Goal: Check status: Check status

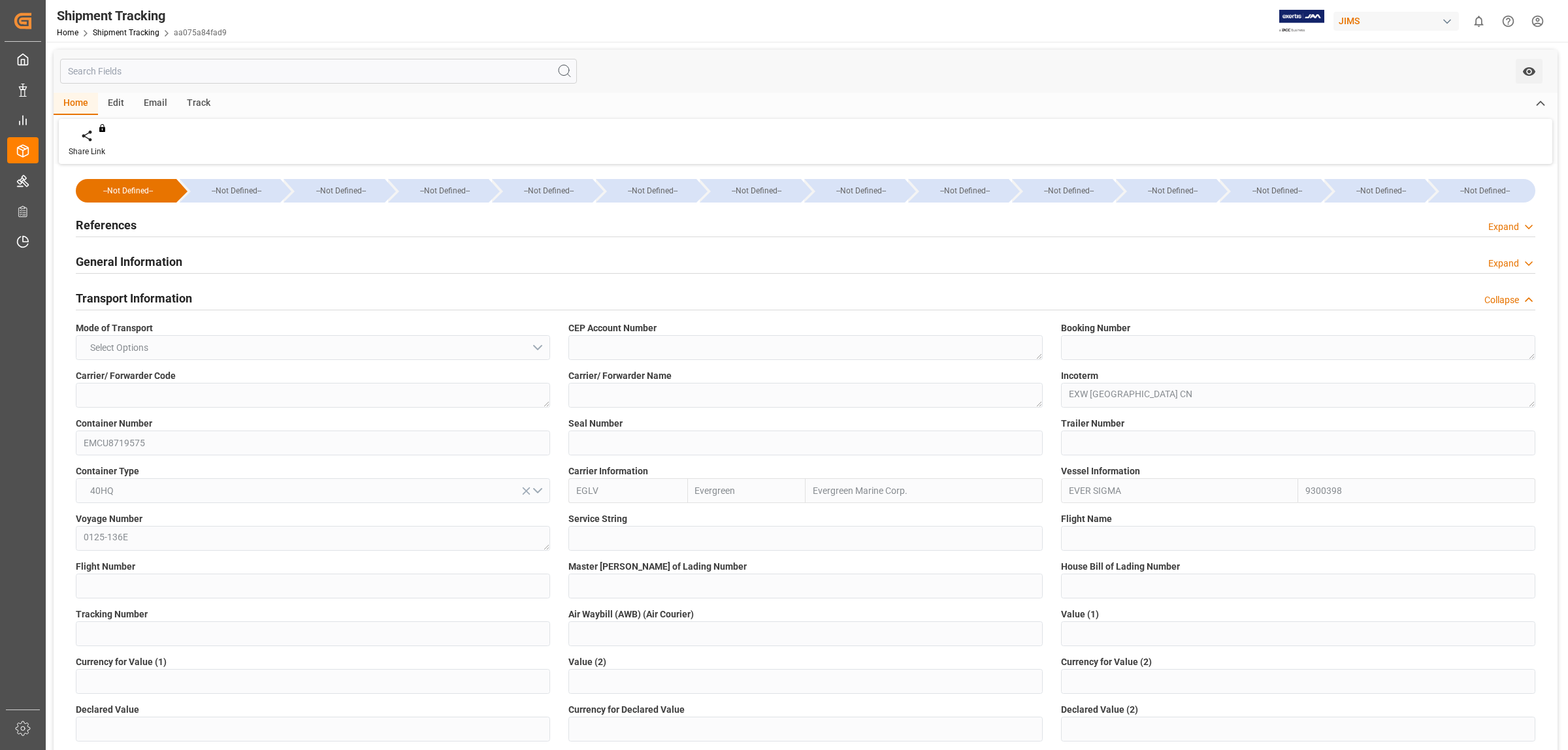
click at [142, 226] on div "References Expand" at bounding box center [805, 224] width 1460 height 25
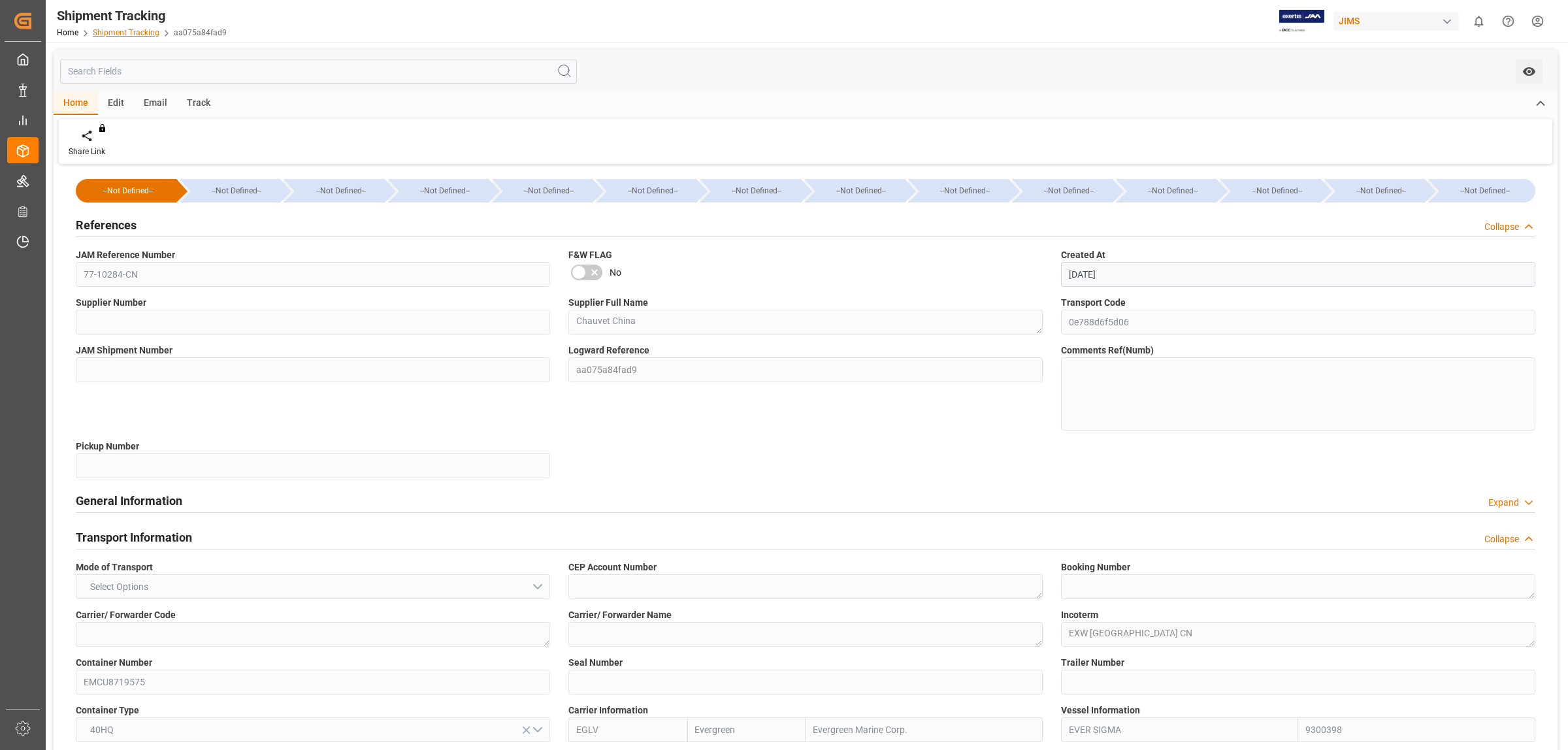
click at [132, 33] on link "Shipment Tracking" at bounding box center [126, 32] width 67 height 9
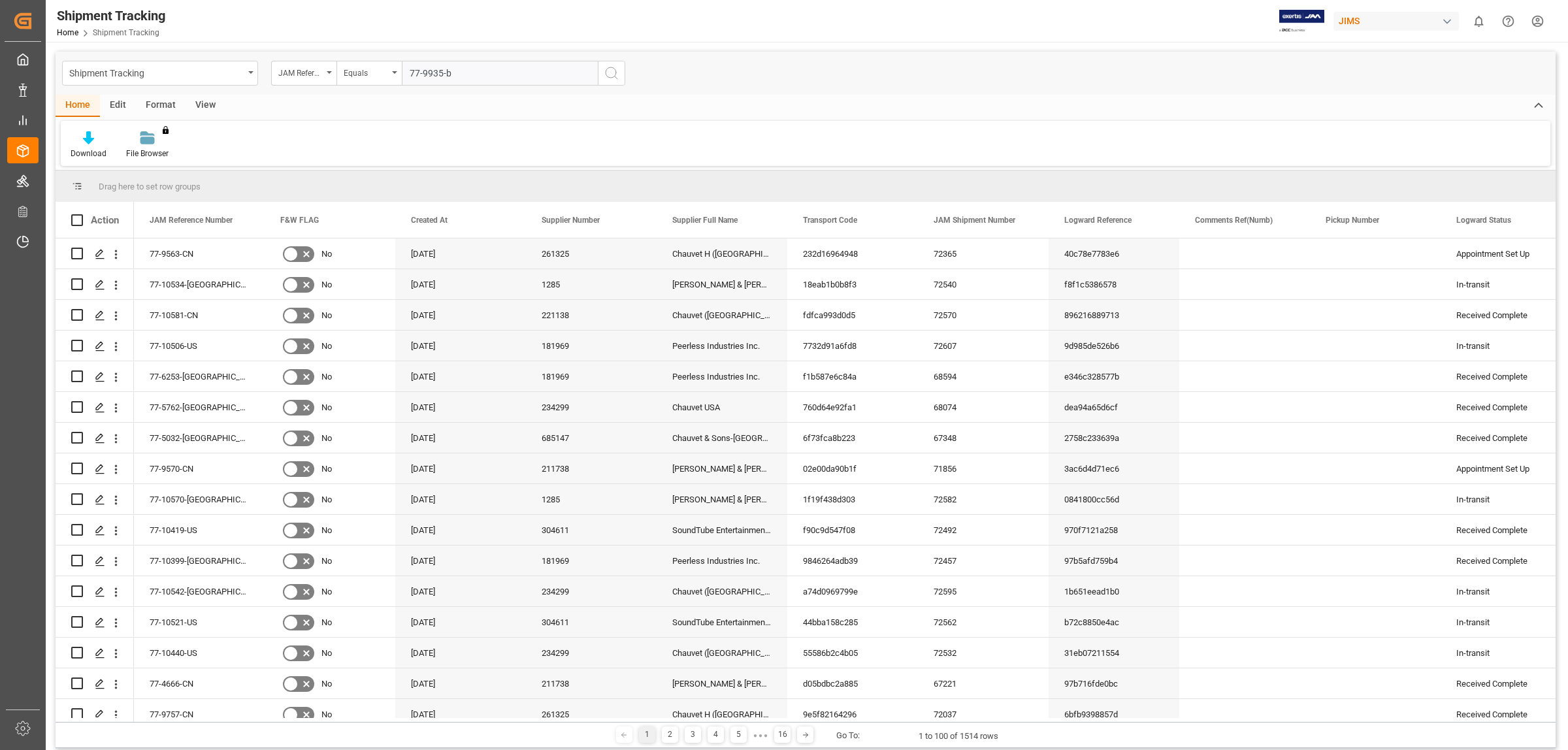
type input "77-9935-be"
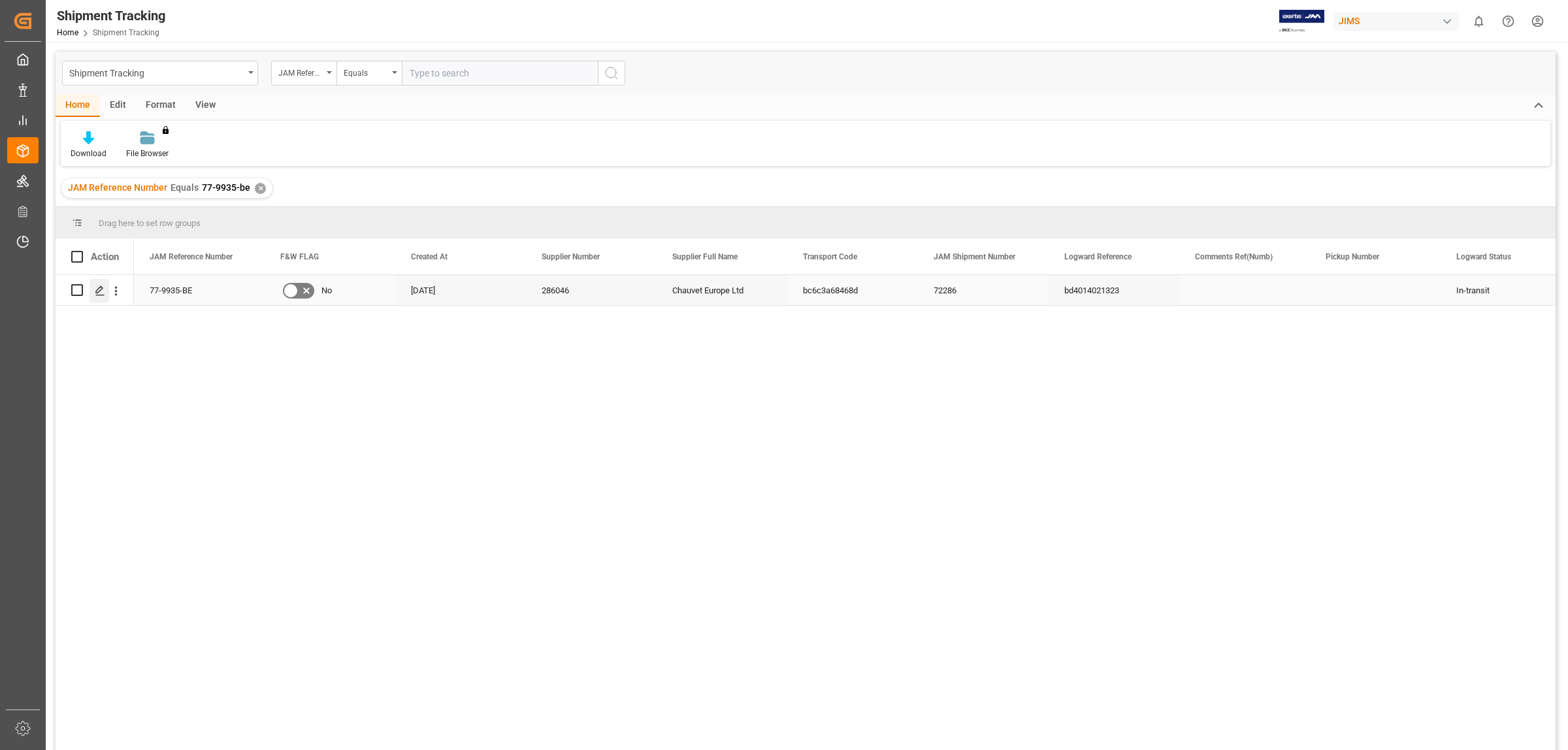
click at [105, 291] on icon "Press SPACE to select this row." at bounding box center [100, 290] width 10 height 10
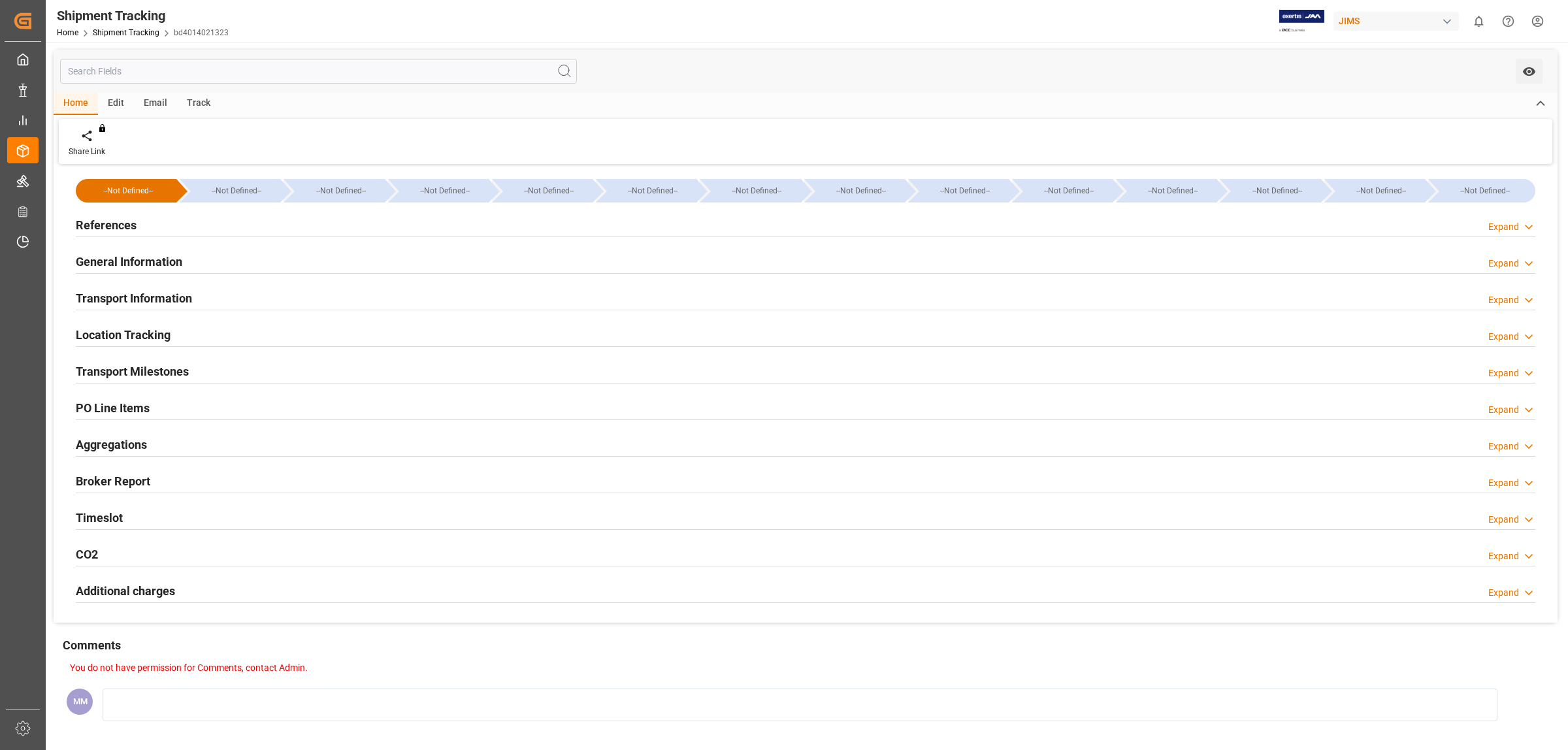
type input "OOCL"
type input "Orient Overseas Container Line Ltd"
type input "9253739"
type input "72060"
click at [164, 253] on h2 "General Information" at bounding box center [129, 262] width 107 height 18
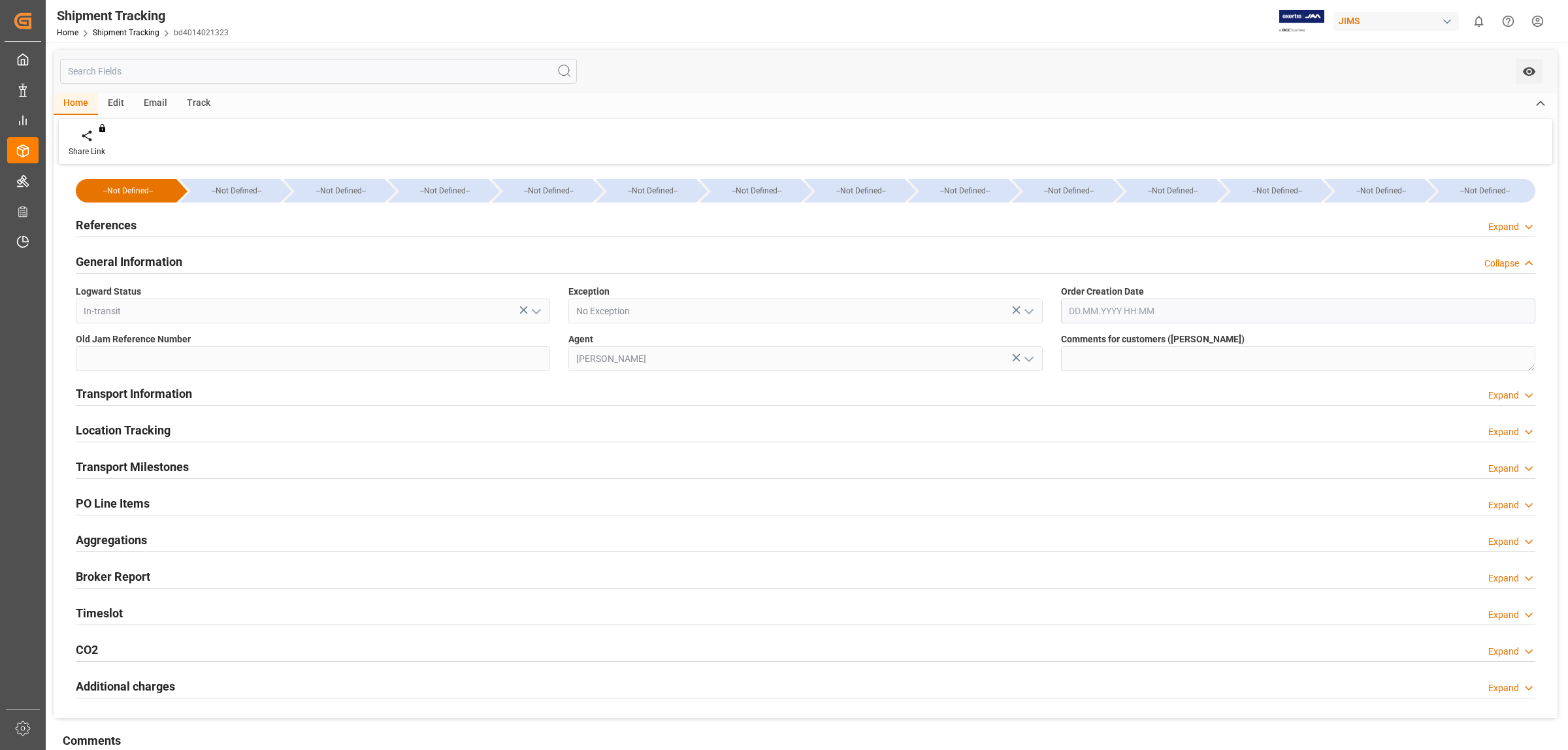
click at [146, 219] on div "References Expand" at bounding box center [805, 224] width 1460 height 25
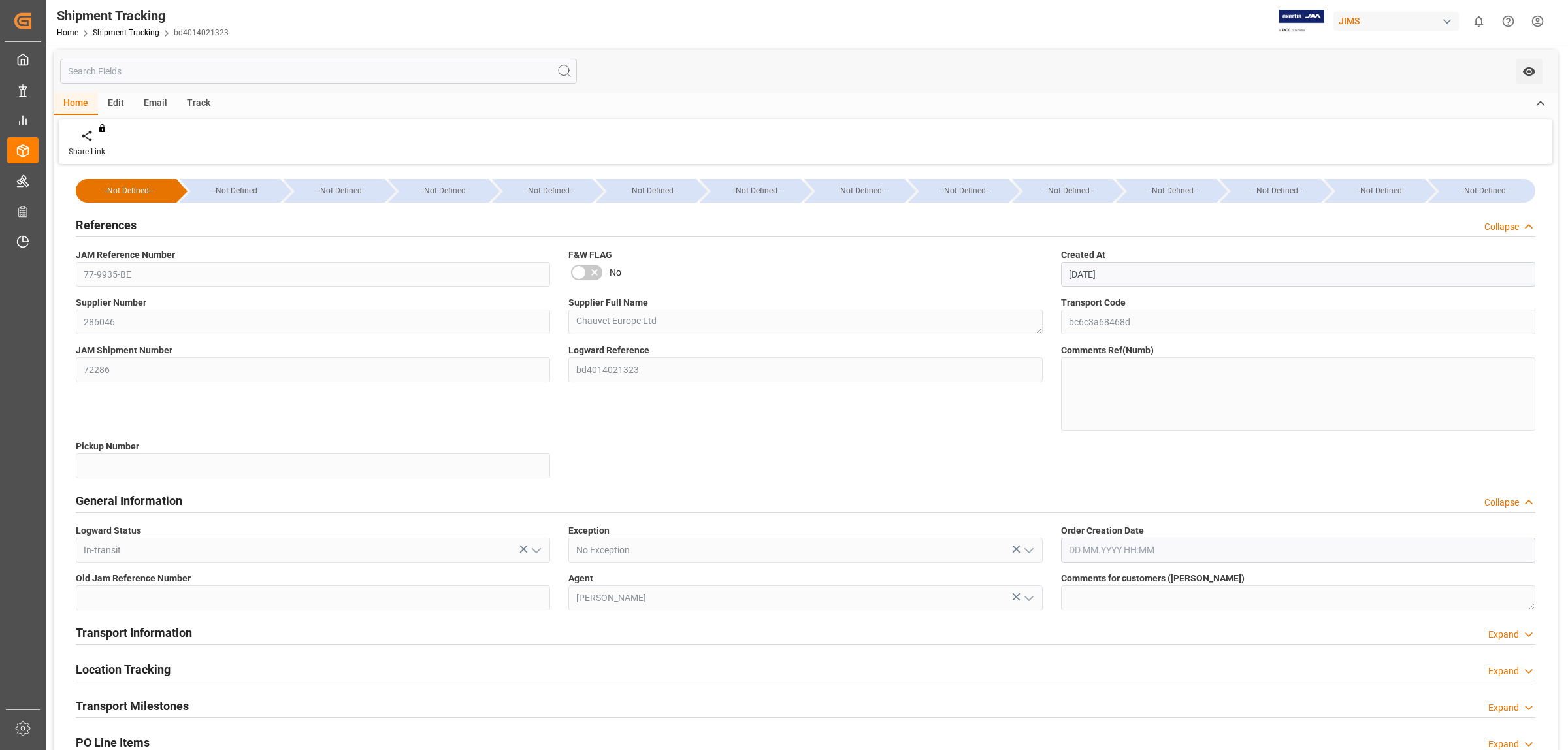
click at [124, 219] on h2 "References" at bounding box center [106, 225] width 61 height 18
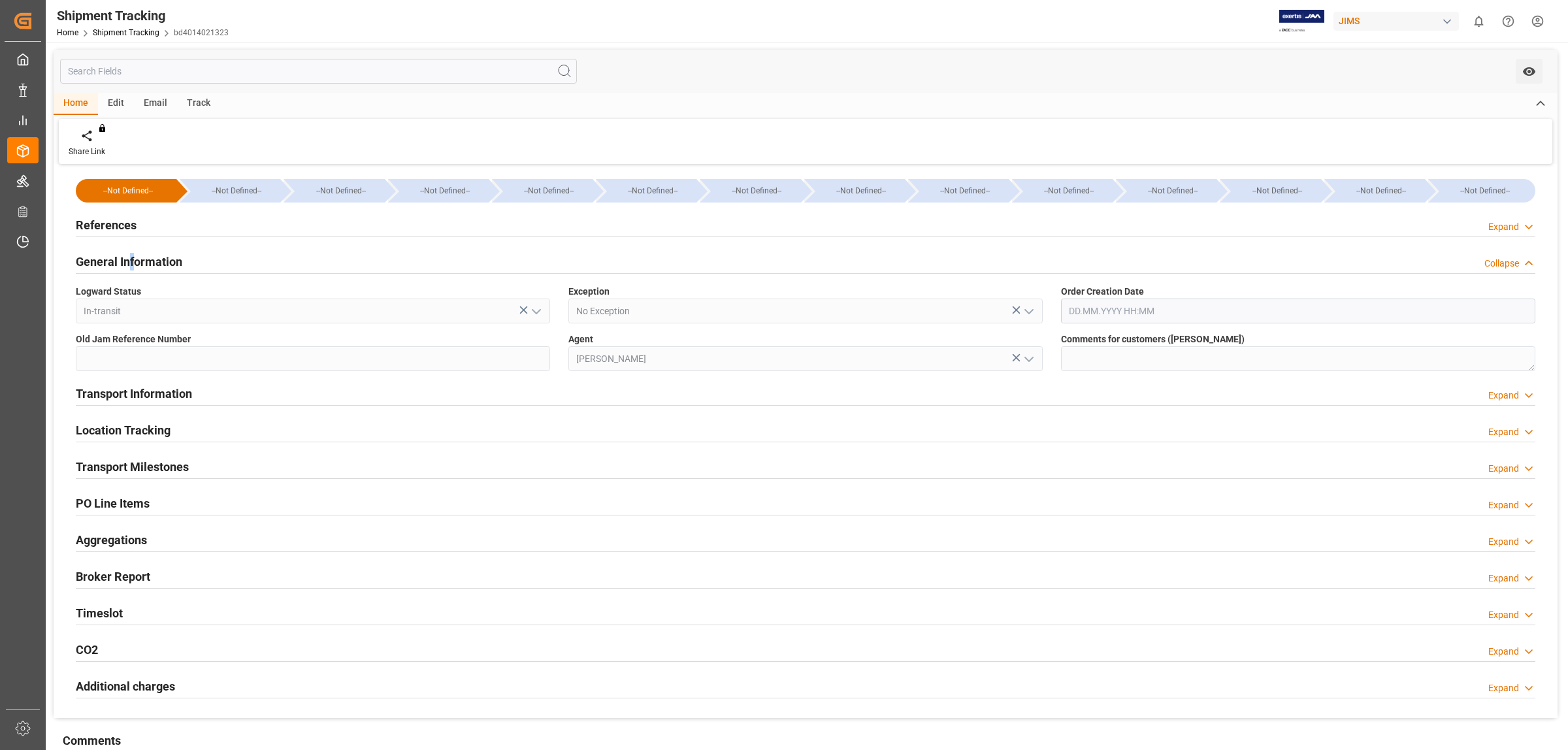
drag, startPoint x: 131, startPoint y: 261, endPoint x: 138, endPoint y: 265, distance: 8.1
click at [135, 260] on h2 "General Information" at bounding box center [129, 262] width 107 height 18
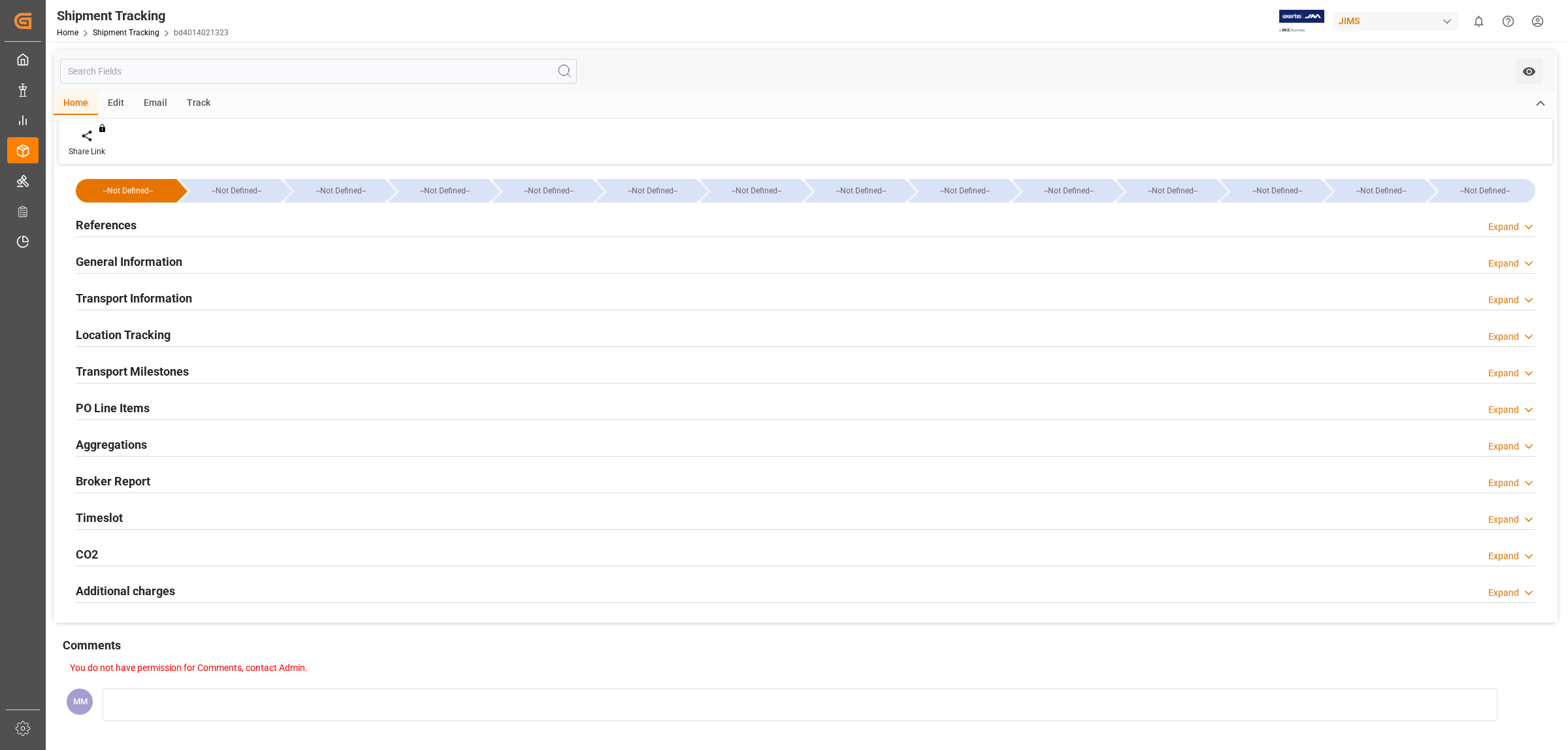
click at [146, 299] on h2 "Transport Information" at bounding box center [133, 298] width 116 height 18
